Goal: Complete application form: Complete application form

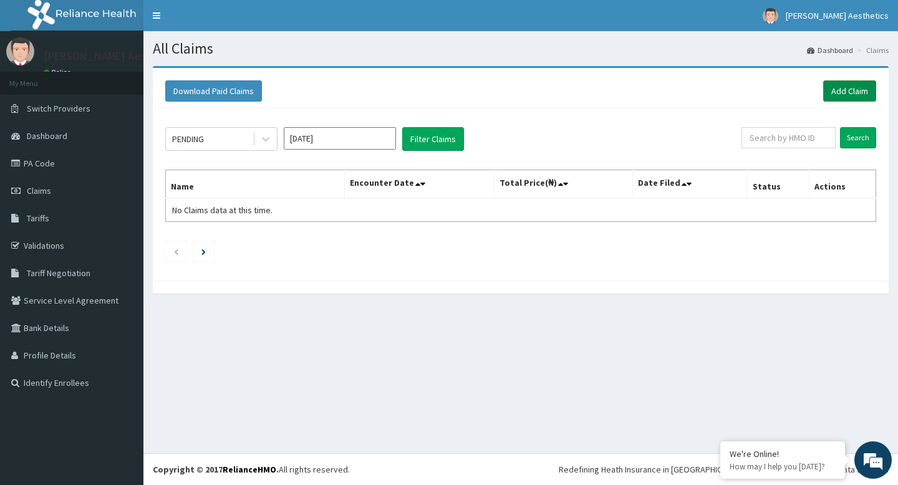
click at [841, 95] on link "Add Claim" at bounding box center [849, 90] width 53 height 21
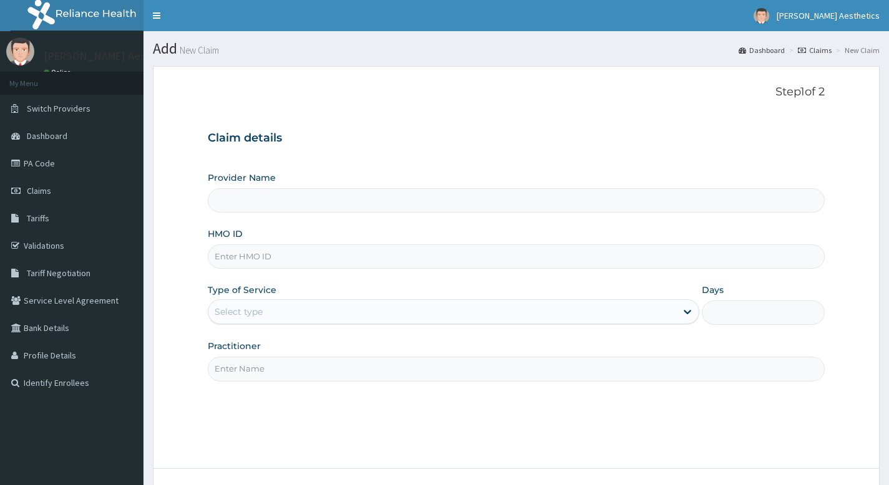
click at [305, 201] on input "Provider Name" at bounding box center [516, 200] width 617 height 24
type input "[PERSON_NAME] Aesthetics"
type input "1"
click at [277, 255] on input "HMO ID" at bounding box center [516, 256] width 617 height 24
type input "HPY/10114/A"
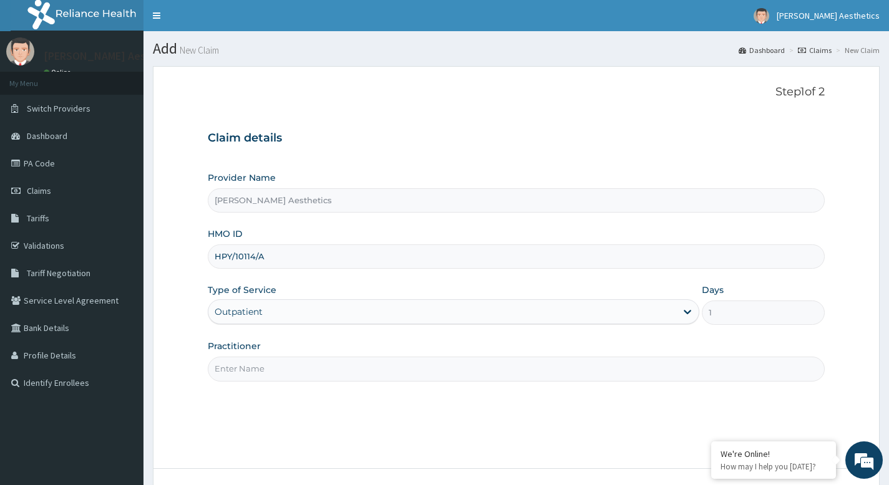
click at [316, 368] on input "Practitioner" at bounding box center [516, 369] width 617 height 24
type input "Dr. Chibuzo Anne-lise Nkala"
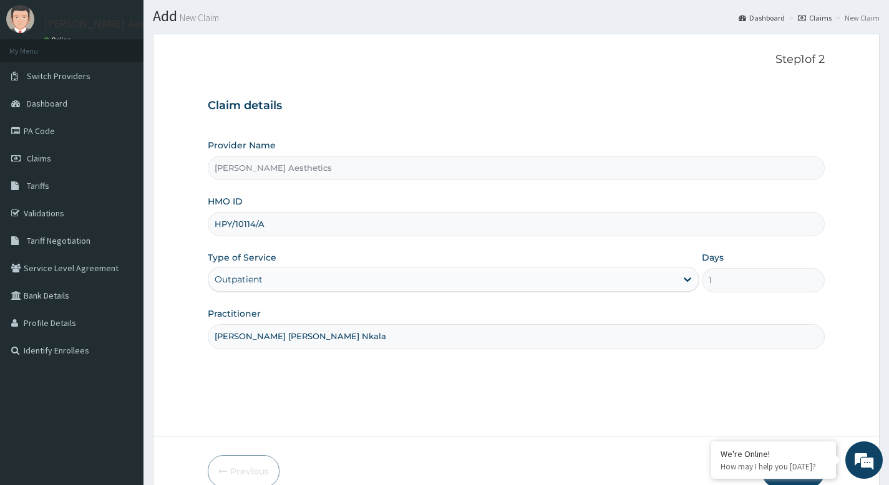
scroll to position [95, 0]
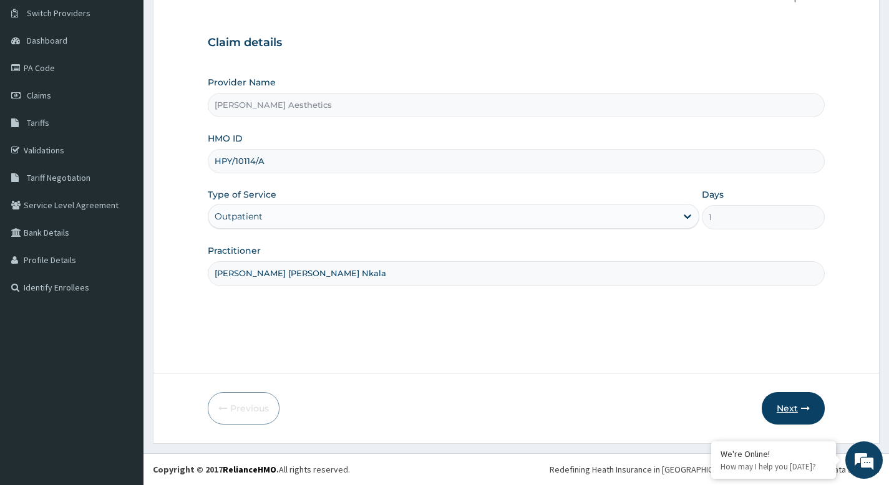
click at [791, 408] on button "Next" at bounding box center [792, 408] width 63 height 32
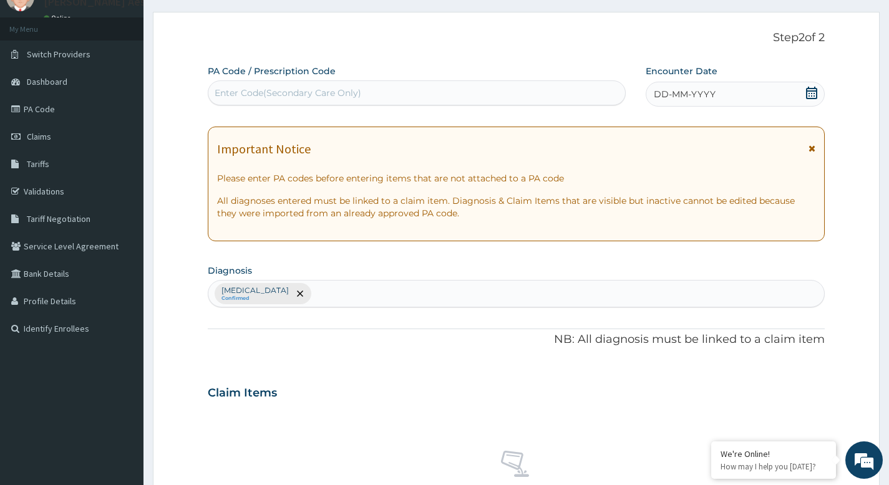
scroll to position [0, 0]
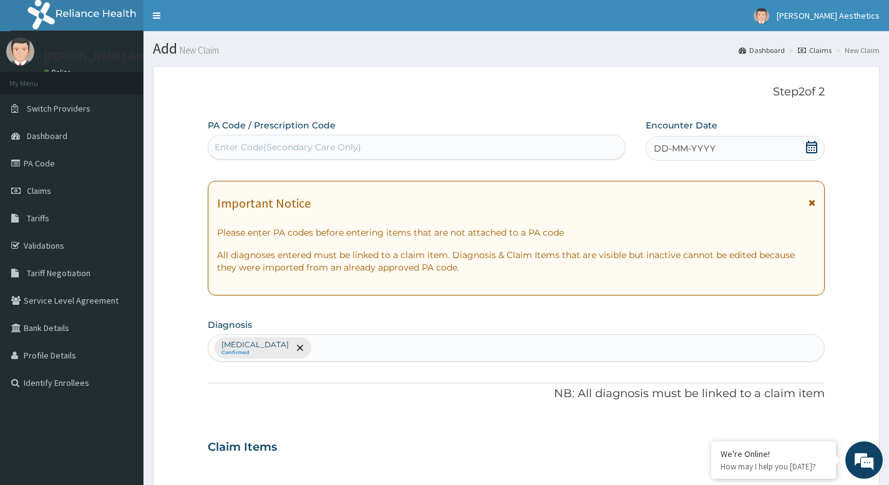
click at [321, 141] on div "Enter Code(Secondary Care Only)" at bounding box center [288, 147] width 147 height 12
type input "PA/E2CB59"
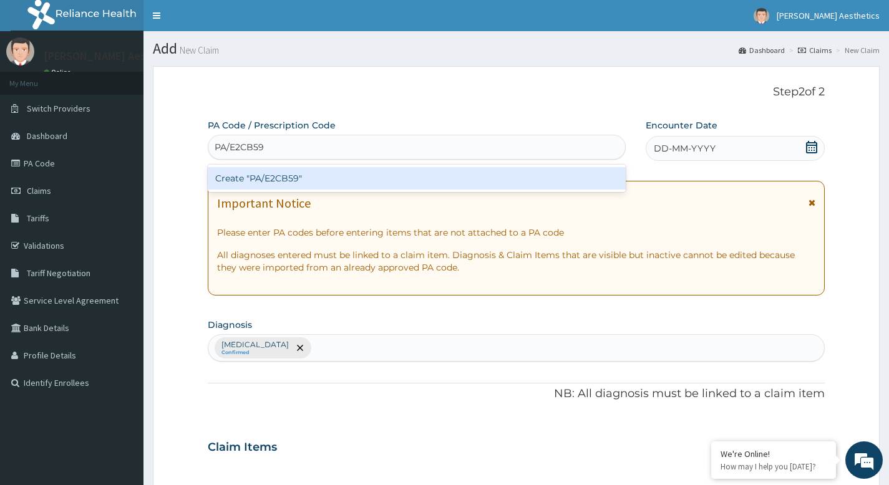
click at [309, 172] on div "Create "PA/E2CB59"" at bounding box center [417, 178] width 418 height 22
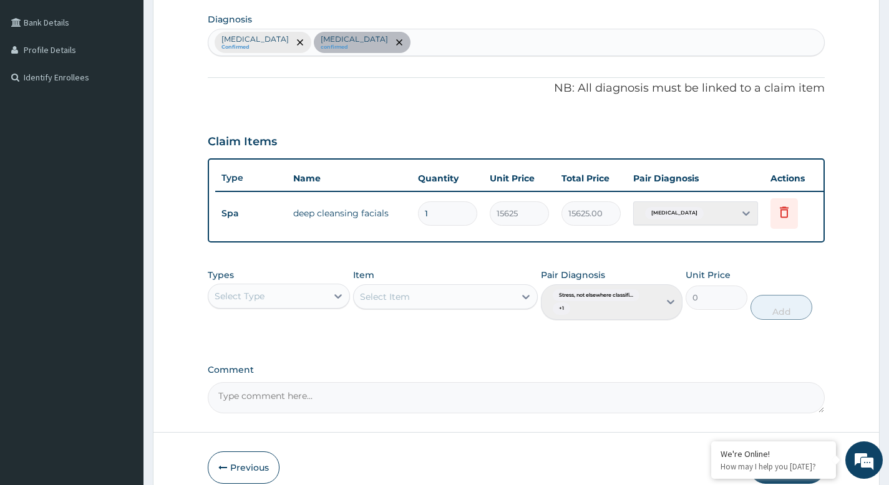
scroll to position [374, 0]
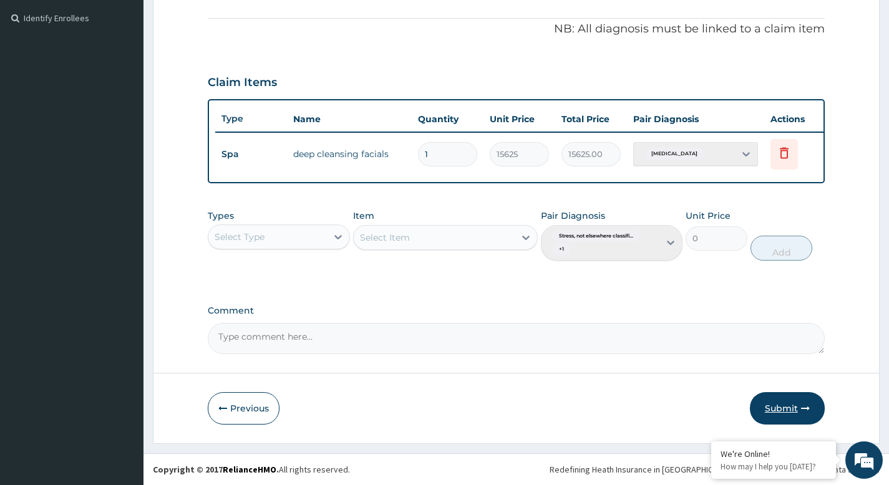
click at [769, 413] on button "Submit" at bounding box center [787, 408] width 75 height 32
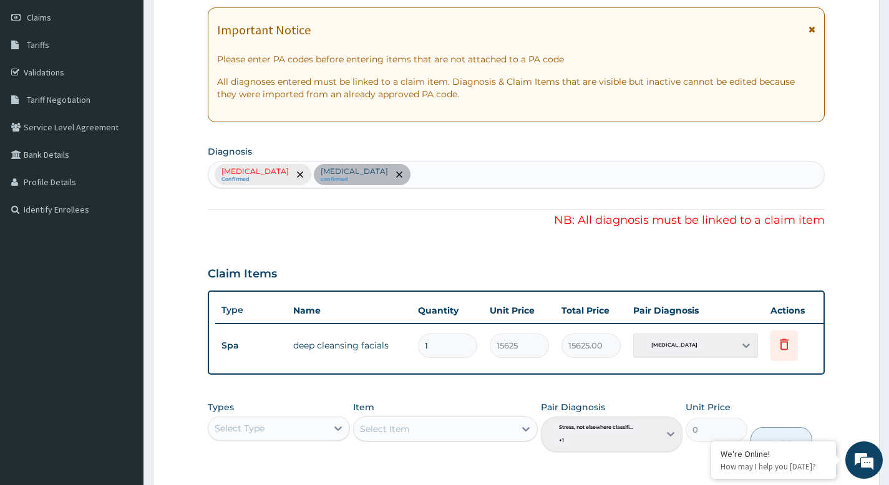
scroll to position [0, 0]
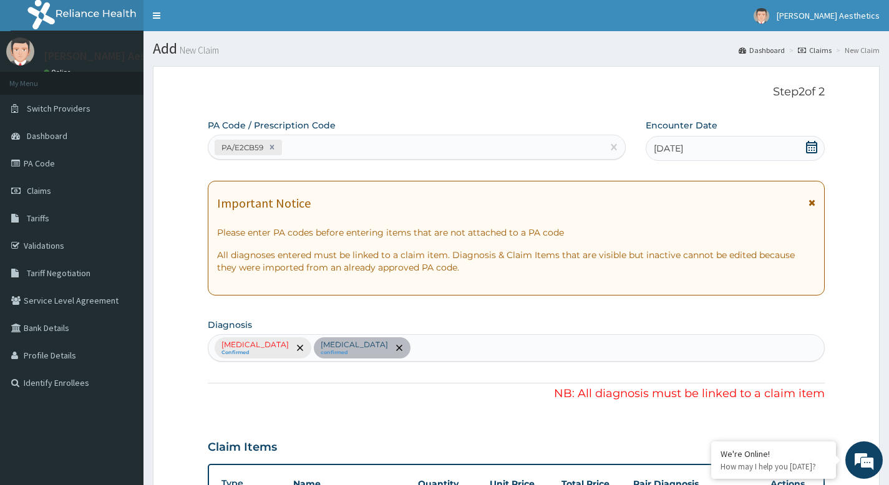
click at [345, 347] on div "Stress, not elsewhere classified Confirmed Acne, unspecified confirmed" at bounding box center [516, 347] width 617 height 27
click at [273, 148] on icon at bounding box center [272, 147] width 4 height 4
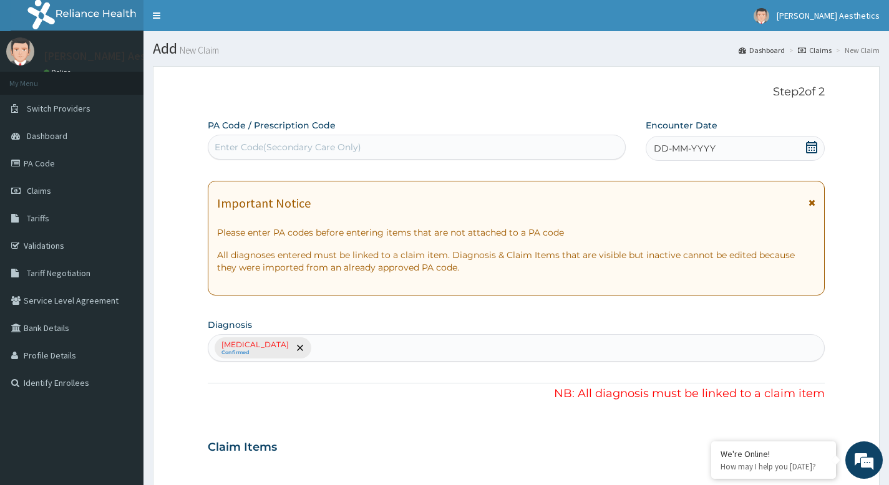
click at [346, 345] on div "Stress, not elsewhere classified Confirmed" at bounding box center [516, 347] width 617 height 27
click at [346, 346] on div "Stress, not elsewhere classified Confirmed" at bounding box center [516, 347] width 617 height 27
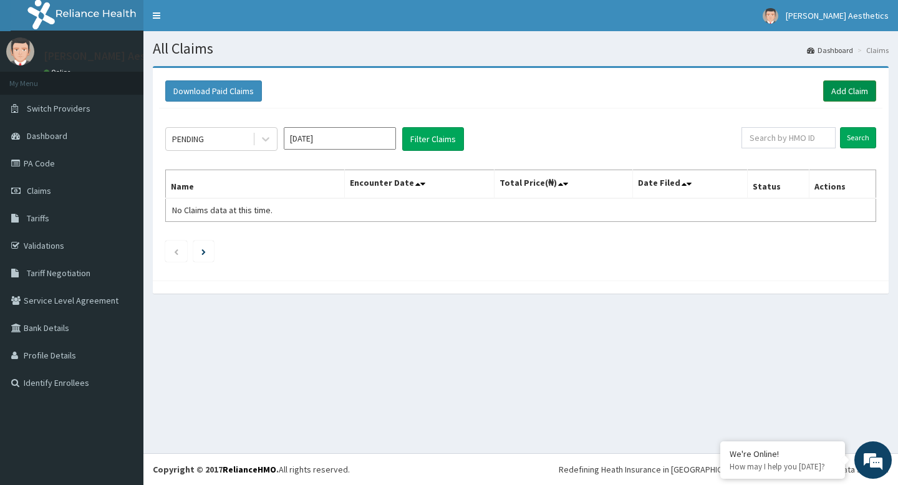
click at [857, 88] on link "Add Claim" at bounding box center [849, 90] width 53 height 21
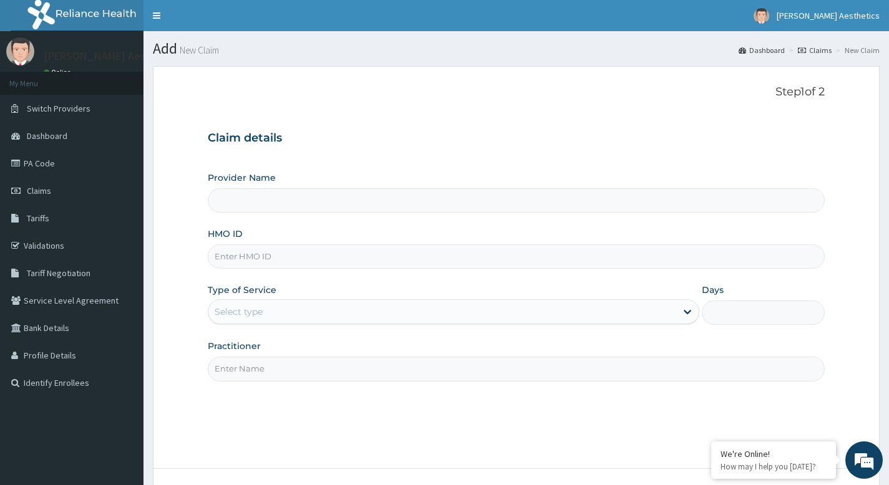
type input "[PERSON_NAME] Aesthetics"
type input "1"
click at [258, 258] on input "HMO ID" at bounding box center [516, 256] width 617 height 24
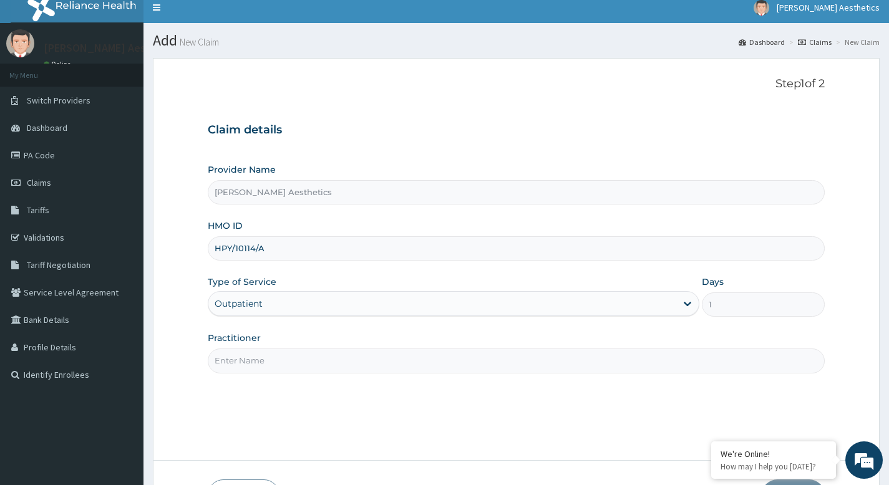
type input "HPY/10114/A"
click at [279, 360] on input "Practitioner" at bounding box center [516, 361] width 617 height 24
type input "Dr. Chibuzo Anne-lise Nkala"
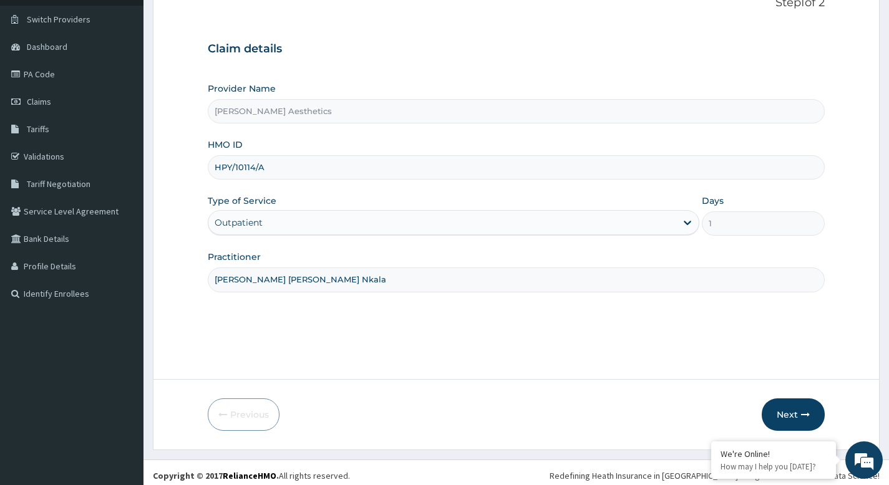
scroll to position [95, 0]
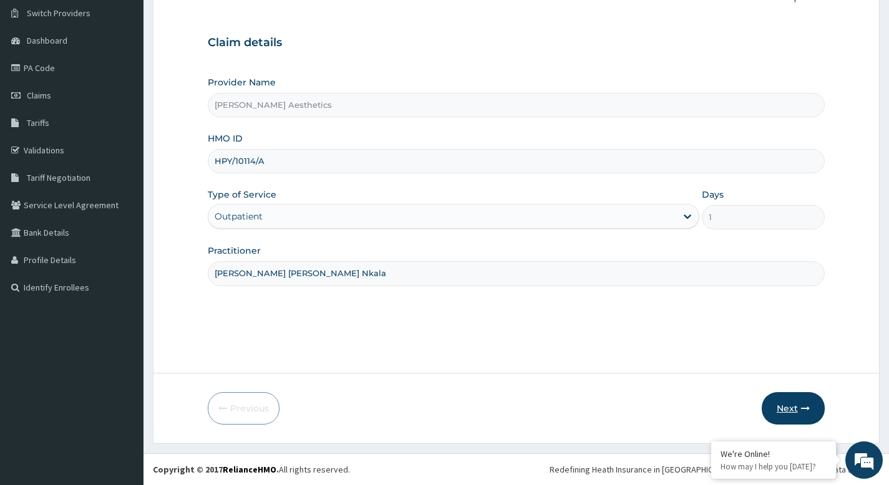
click at [787, 408] on button "Next" at bounding box center [792, 408] width 63 height 32
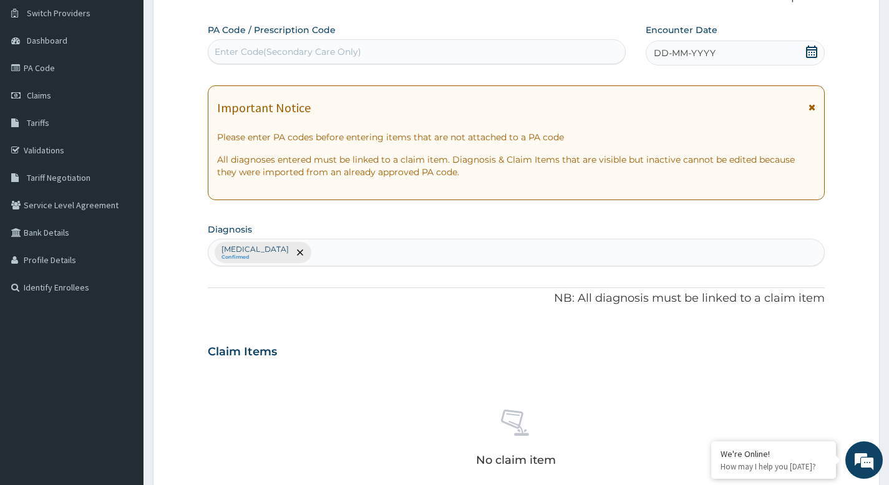
click at [384, 57] on div "Enter Code(Secondary Care Only)" at bounding box center [416, 52] width 417 height 20
type input "PA/E2CB59"
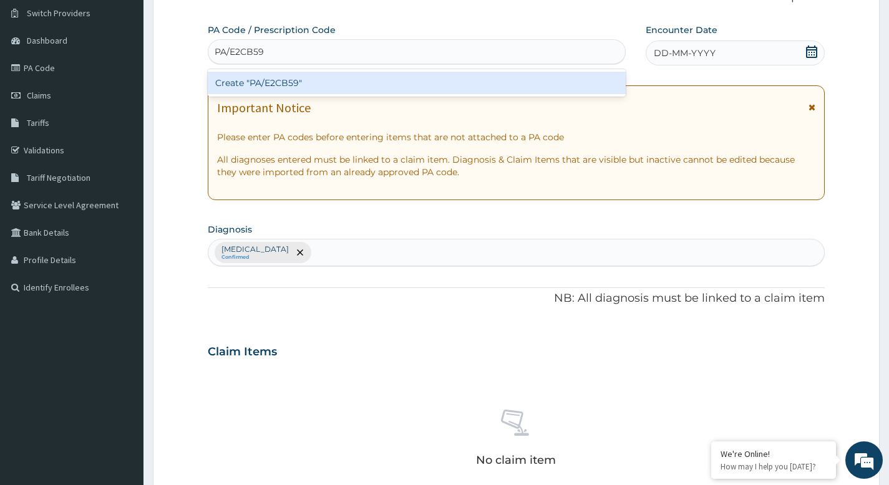
click at [369, 80] on div "Create "PA/E2CB59"" at bounding box center [417, 83] width 418 height 22
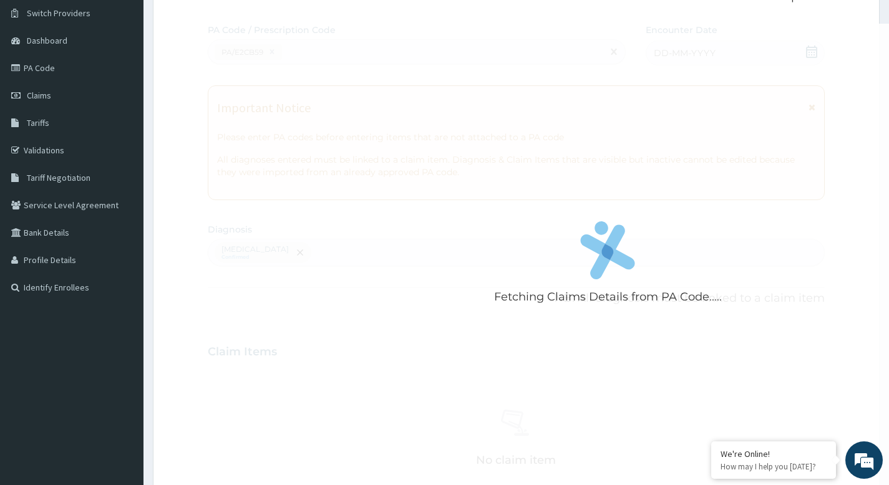
click at [338, 71] on div "Fetching Claims Details from PA Code....." at bounding box center [608, 266] width 800 height 485
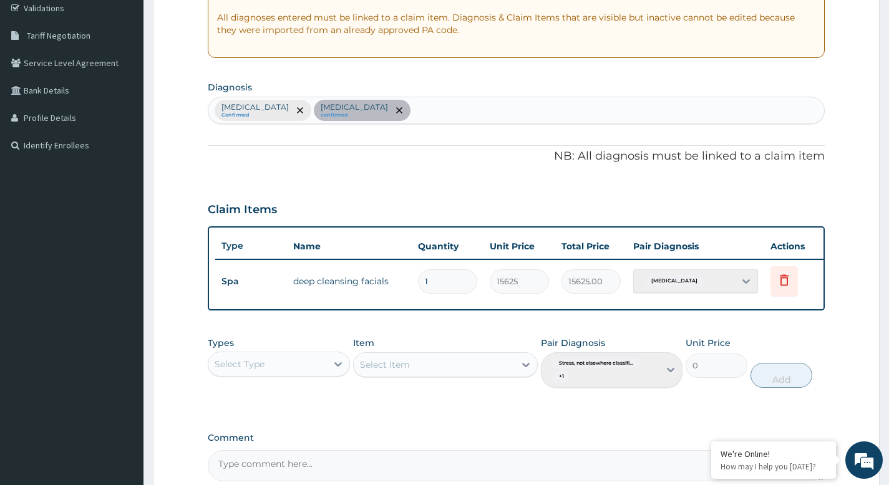
type input "1"
type input "15625.00"
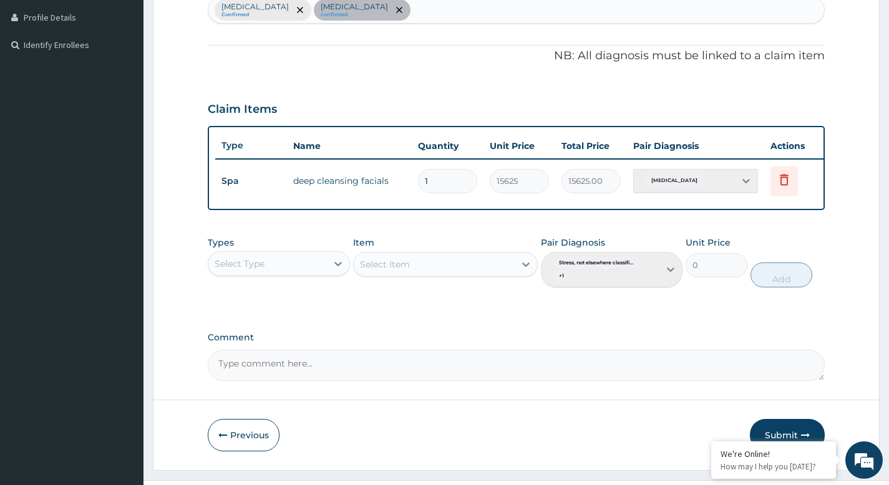
scroll to position [347, 0]
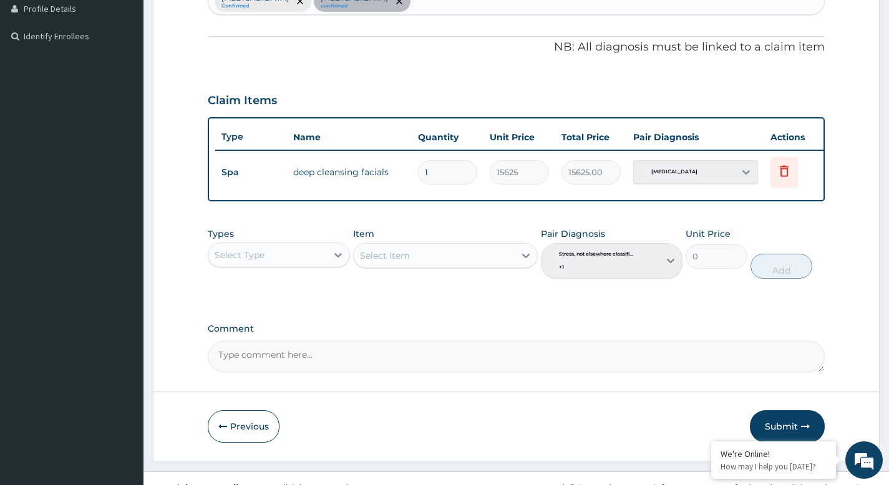
click at [309, 265] on div "Select Type" at bounding box center [267, 255] width 118 height 20
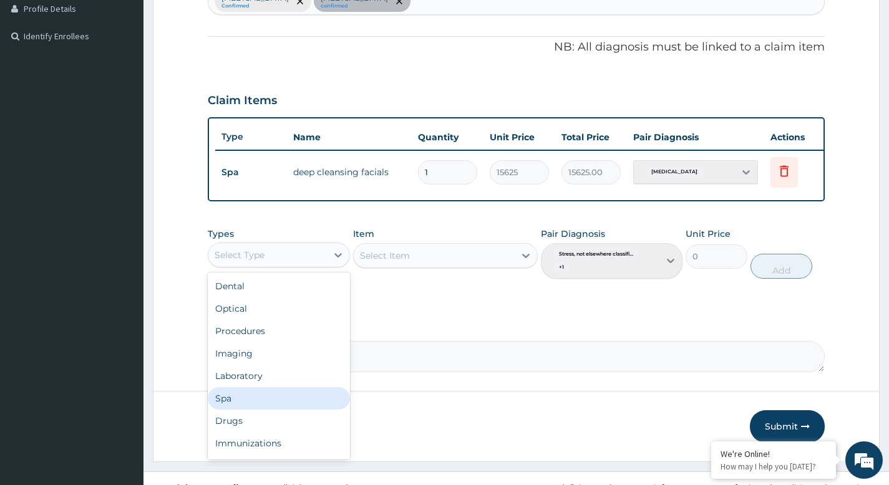
click at [253, 410] on div "Spa" at bounding box center [279, 398] width 142 height 22
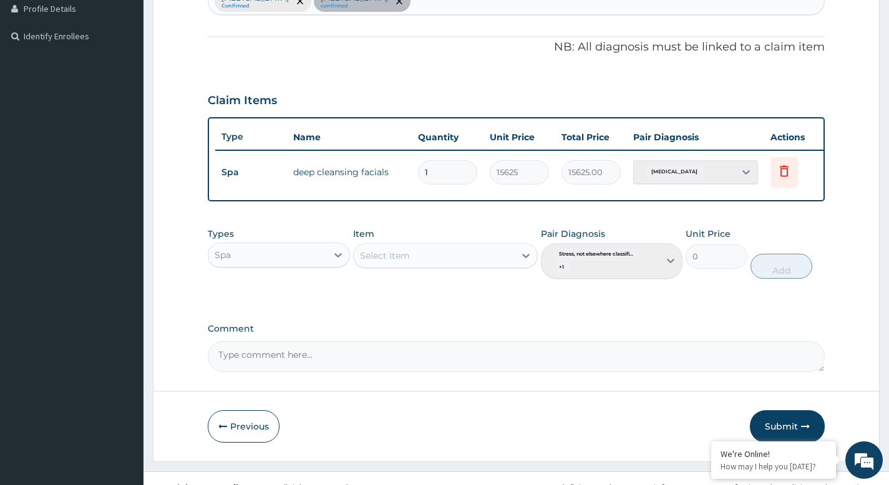
click at [500, 263] on div "Select Item" at bounding box center [435, 256] width 162 height 20
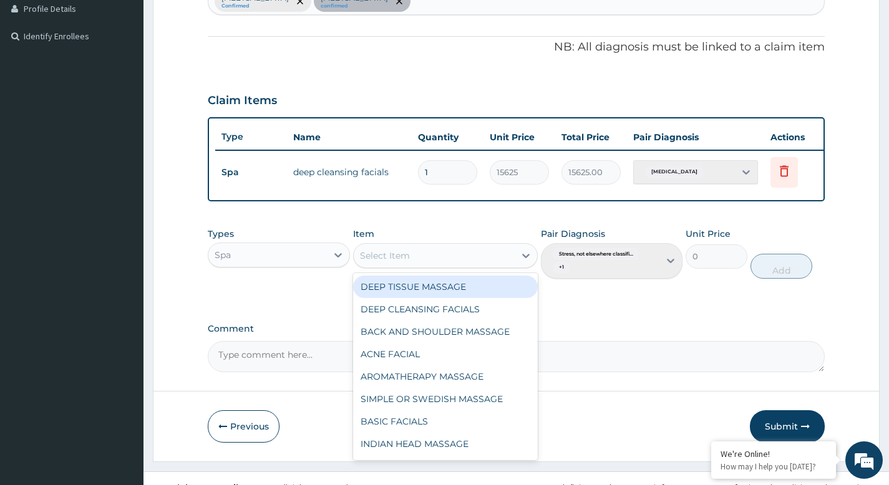
click at [448, 297] on div "DEEP TISSUE MASSAGE" at bounding box center [445, 287] width 185 height 22
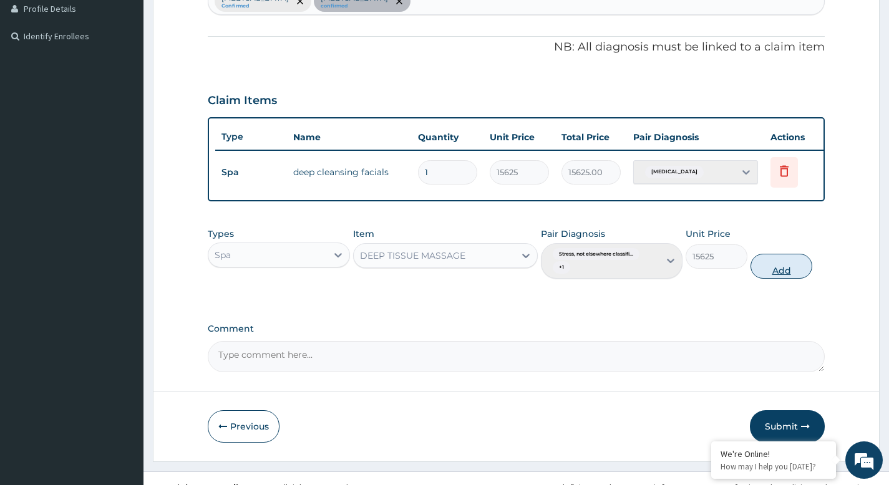
click at [783, 278] on button "Add" at bounding box center [781, 266] width 62 height 25
type input "0"
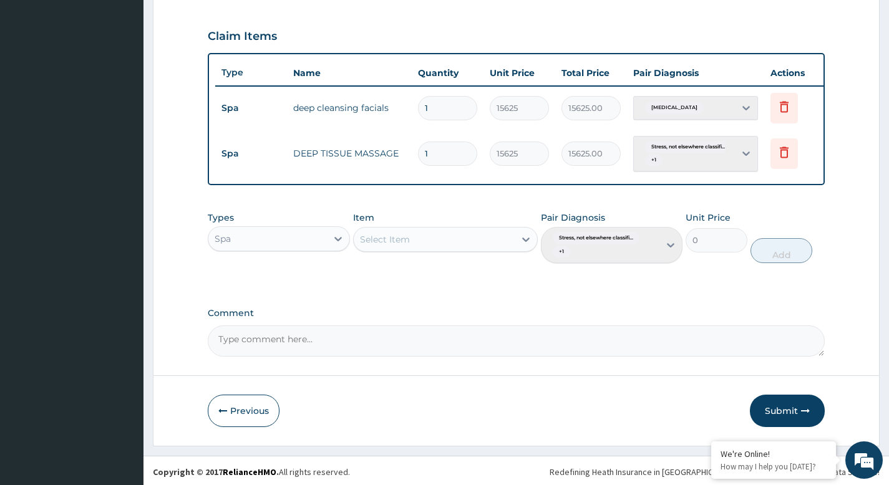
scroll to position [423, 0]
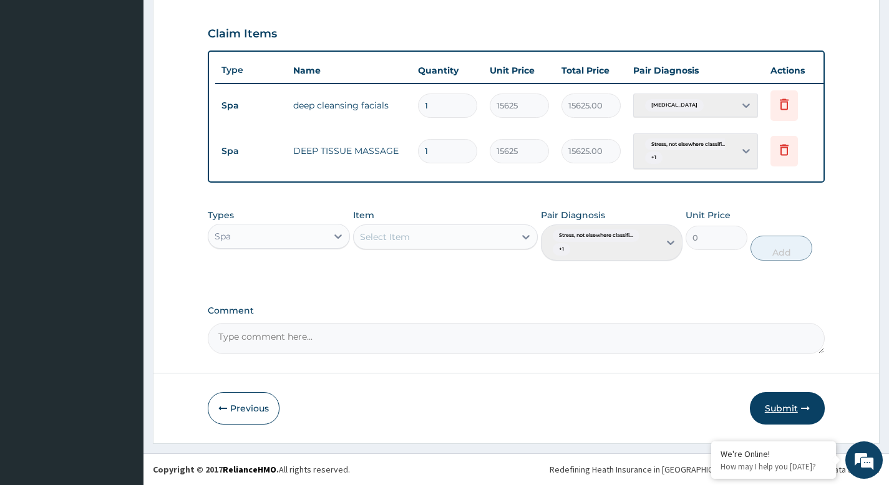
click at [795, 407] on button "Submit" at bounding box center [787, 408] width 75 height 32
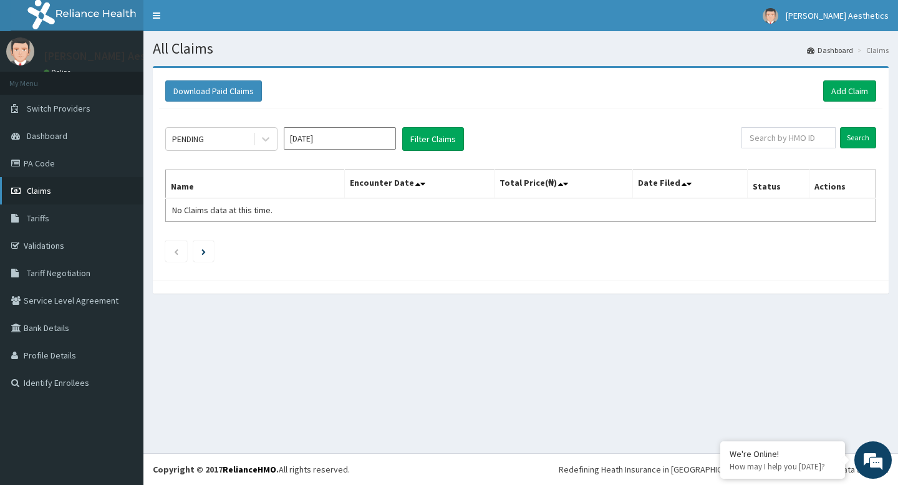
click at [72, 191] on link "Claims" at bounding box center [71, 190] width 143 height 27
